Goal: Transaction & Acquisition: Purchase product/service

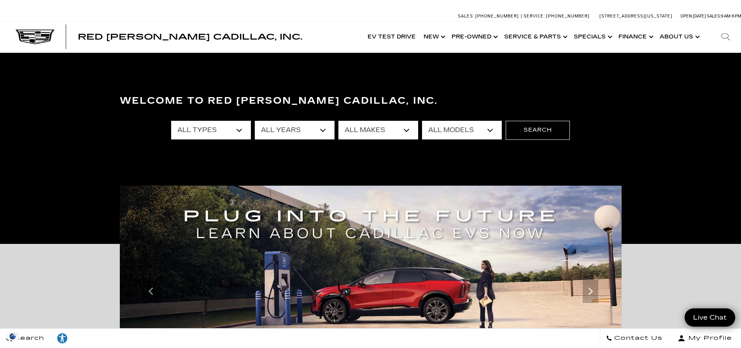
click at [242, 129] on select "All Types New Used Certified Used Demo" at bounding box center [211, 130] width 80 height 19
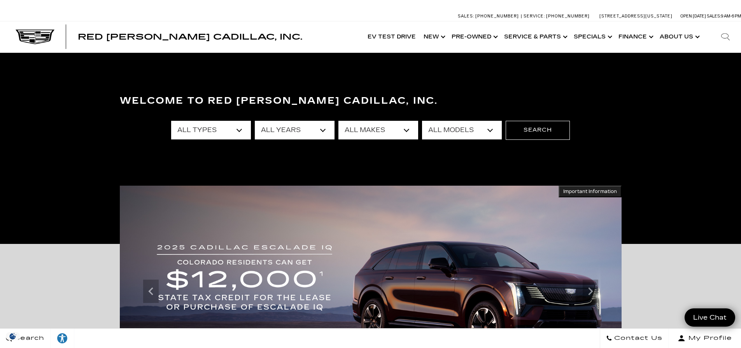
click at [322, 133] on select "All Years 2026 2025 2024 2023 2022 2021 2020 2019 2018 2017 2013" at bounding box center [295, 130] width 80 height 19
click at [382, 128] on select "All Makes Audi BMW Cadillac Chevrolet Ford GMC Jeep Lexus Subaru Tesla Toyota" at bounding box center [378, 130] width 80 height 19
select select "Cadillac"
click at [338, 121] on select "All Makes Audi BMW Cadillac Chevrolet Ford GMC Jeep Lexus Subaru Tesla Toyota" at bounding box center [378, 130] width 80 height 19
click at [452, 133] on select "All Models [US_STATE] Corvette Grand Sport Crosstrek Crown Signia CT4 CT5 Equin…" at bounding box center [462, 130] width 80 height 19
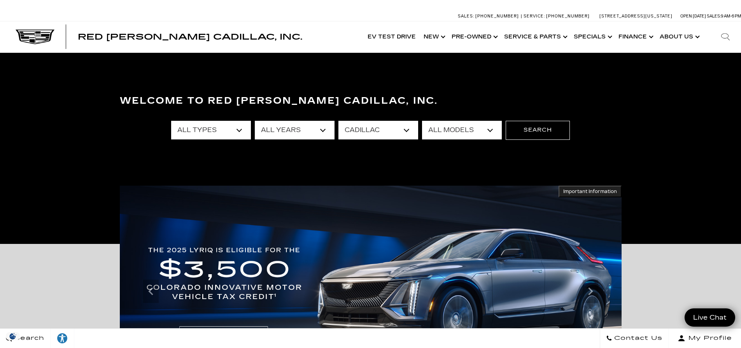
select select "CT4"
click at [422, 121] on select "All Models CT4 CT5 Escalade Escalade ESV ESCALADE IQ ESCALADE IQL LYRIQ OPTIQ V…" at bounding box center [462, 130] width 80 height 19
click at [538, 131] on button "Search" at bounding box center [538, 130] width 64 height 19
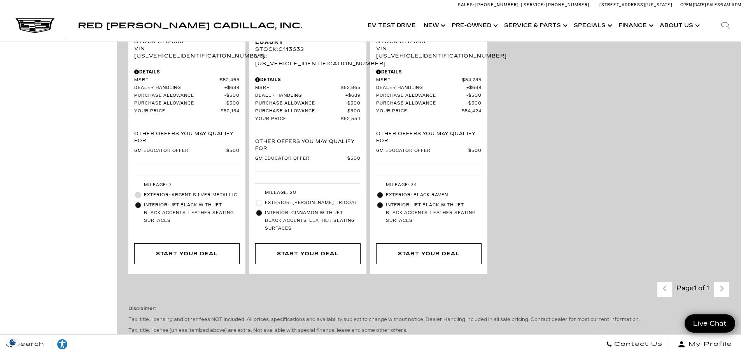
scroll to position [778, 0]
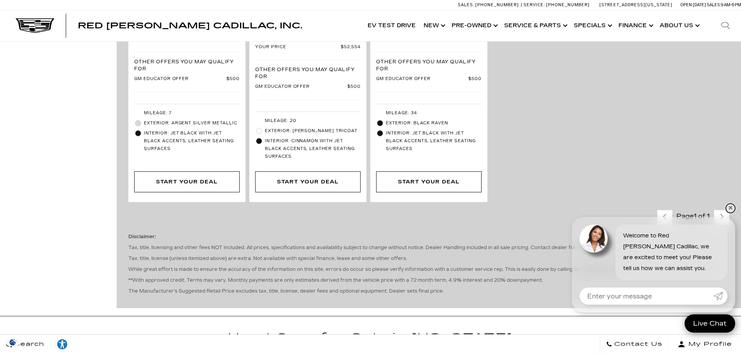
click at [731, 206] on link "✕" at bounding box center [730, 208] width 9 height 9
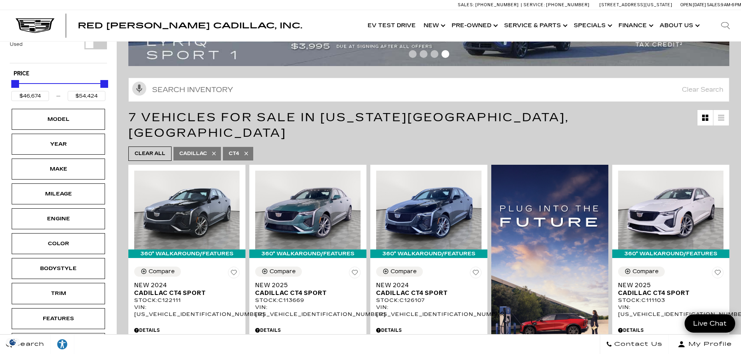
scroll to position [0, 0]
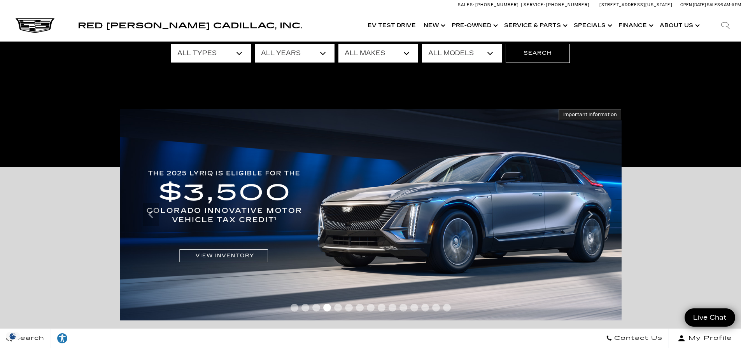
scroll to position [78, 0]
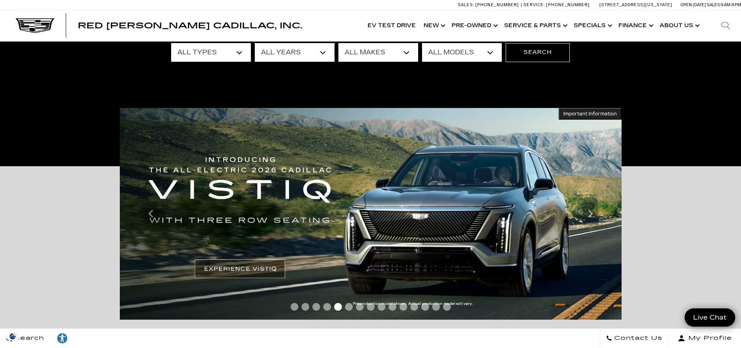
click at [491, 53] on select "All Models [US_STATE] Corvette Grand Sport Crosstrek Crown Signia CT4 CT5 Equin…" at bounding box center [462, 52] width 80 height 19
select select "CT5"
click at [422, 43] on select "All Models [US_STATE] Corvette Grand Sport Crosstrek Crown Signia CT4 CT5 Equin…" at bounding box center [462, 52] width 80 height 19
click at [545, 52] on button "Search" at bounding box center [538, 52] width 64 height 19
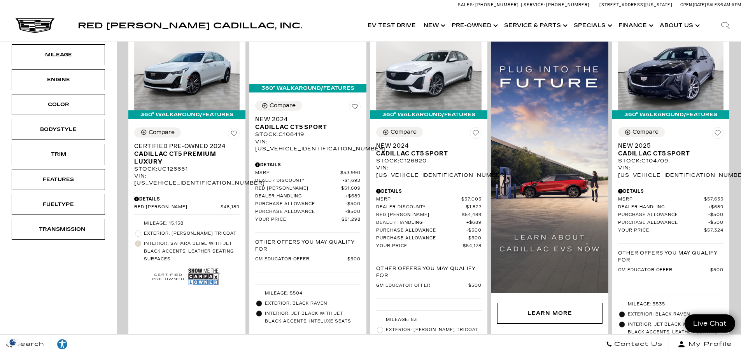
scroll to position [78, 0]
